Goal: Find specific page/section: Find specific page/section

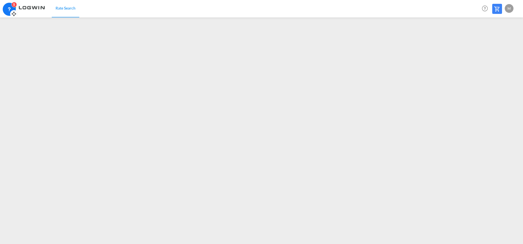
click at [11, 8] on icon at bounding box center [9, 9] width 5 height 5
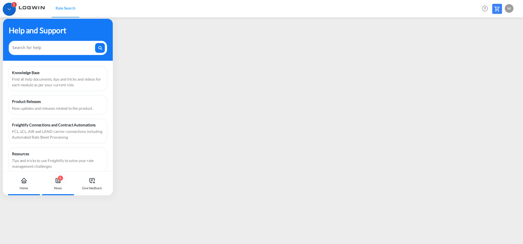
click at [61, 185] on div "5 News" at bounding box center [58, 183] width 30 height 24
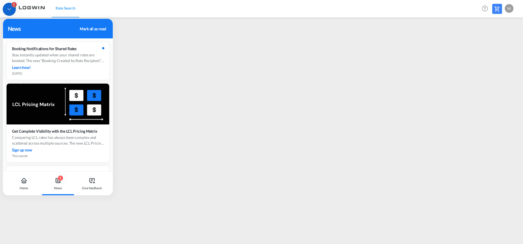
click at [61, 185] on div "5 News" at bounding box center [58, 183] width 30 height 24
click at [97, 30] on div "Mark all as read" at bounding box center [93, 29] width 26 height 6
click at [24, 185] on div "Home" at bounding box center [24, 183] width 30 height 24
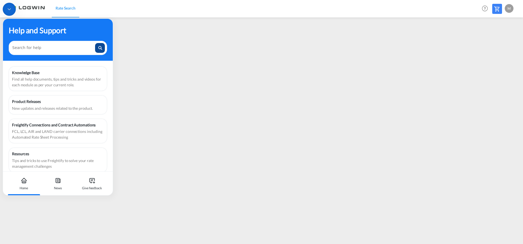
click at [97, 45] on div at bounding box center [100, 48] width 10 height 8
click at [73, 11] on link "Rate Search" at bounding box center [65, 9] width 27 height 18
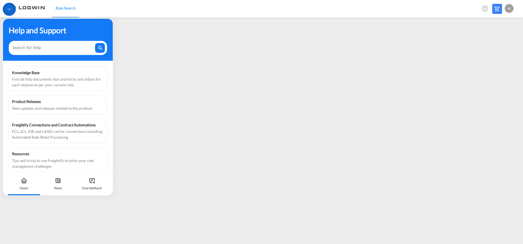
click at [73, 11] on link "Rate Search" at bounding box center [65, 9] width 27 height 18
click at [110, 5] on div "Rate Search Help Resources Product Release M My Profile Logout" at bounding box center [261, 8] width 506 height 17
click at [19, 184] on div "Home" at bounding box center [24, 183] width 30 height 24
